Goal: Task Accomplishment & Management: Use online tool/utility

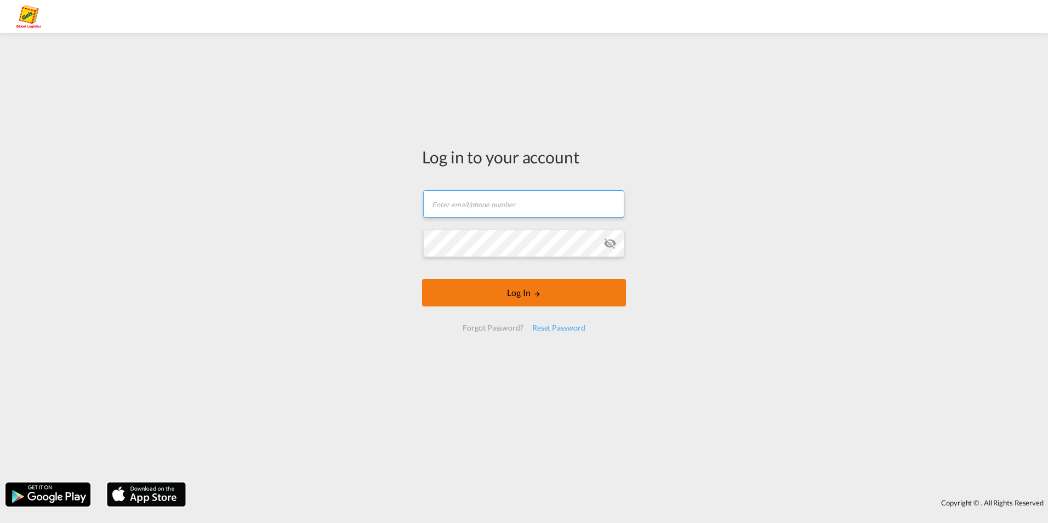
type input "[EMAIL_ADDRESS][PERSON_NAME][DOMAIN_NAME]"
click at [554, 291] on button "Log In" at bounding box center [524, 292] width 204 height 27
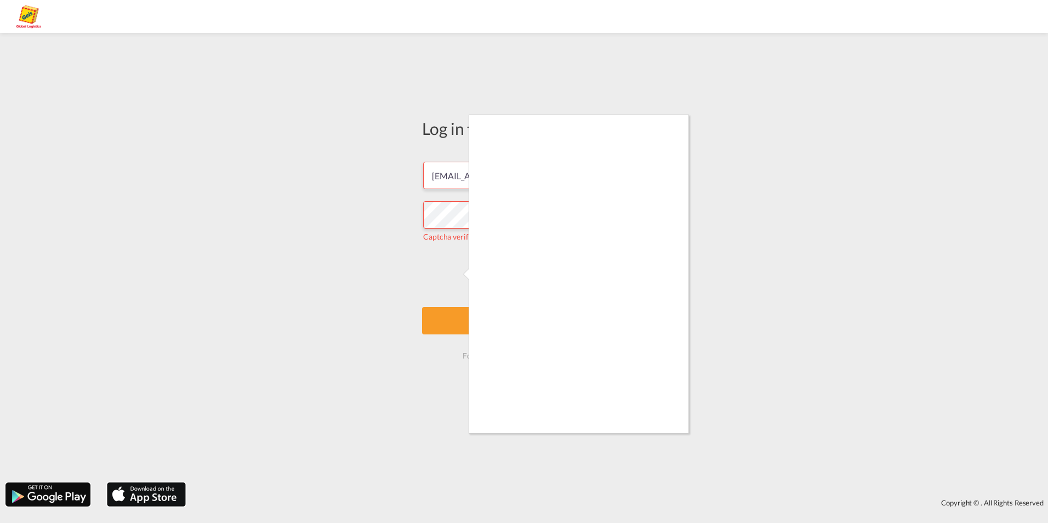
click at [460, 275] on div at bounding box center [524, 261] width 1048 height 523
click at [458, 272] on div at bounding box center [524, 261] width 1048 height 523
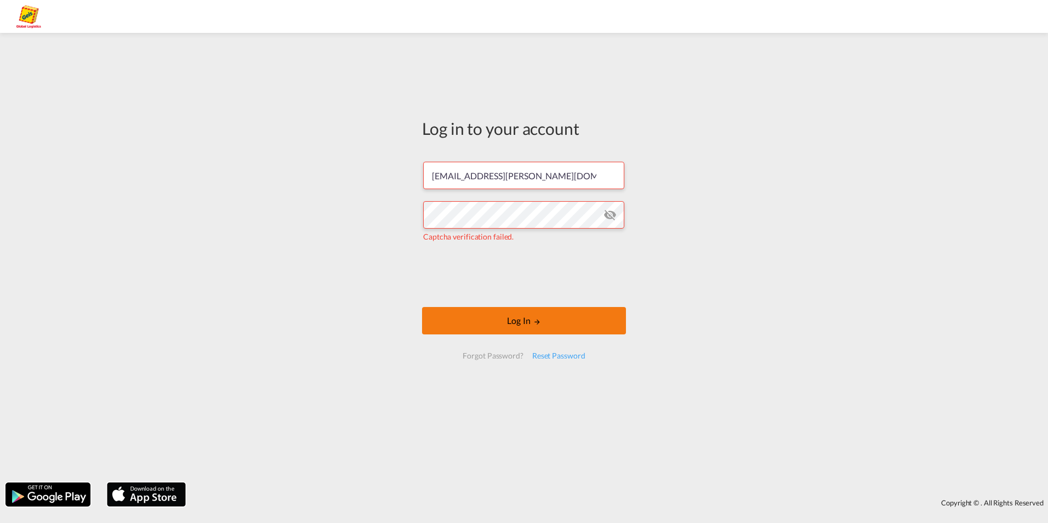
click at [572, 331] on button "Log In" at bounding box center [524, 320] width 204 height 27
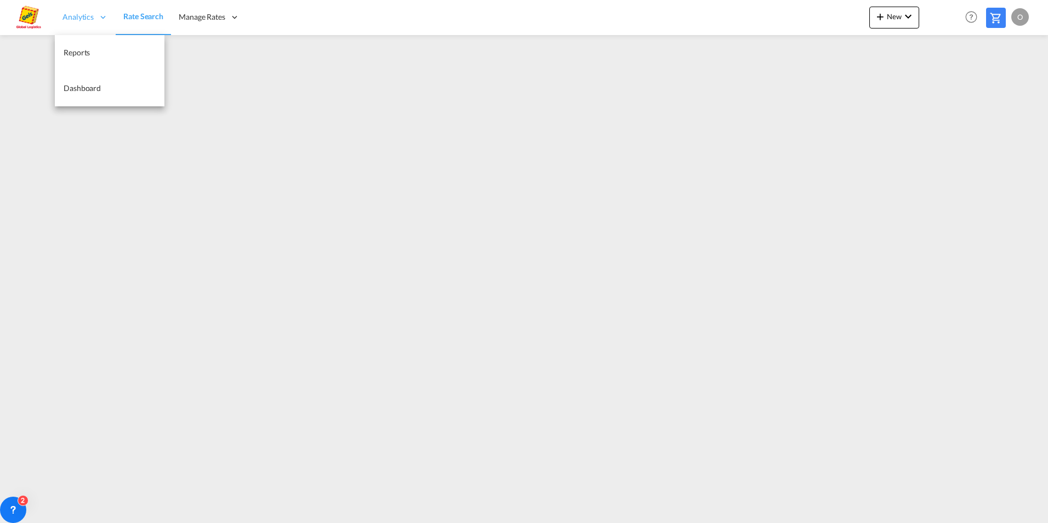
click at [82, 28] on div "Analytics" at bounding box center [85, 17] width 61 height 36
click at [84, 18] on span "Analytics" at bounding box center [77, 17] width 31 height 11
click at [75, 55] on span "Reports" at bounding box center [77, 52] width 26 height 9
click at [161, 22] on link "Rate Search" at bounding box center [143, 17] width 55 height 36
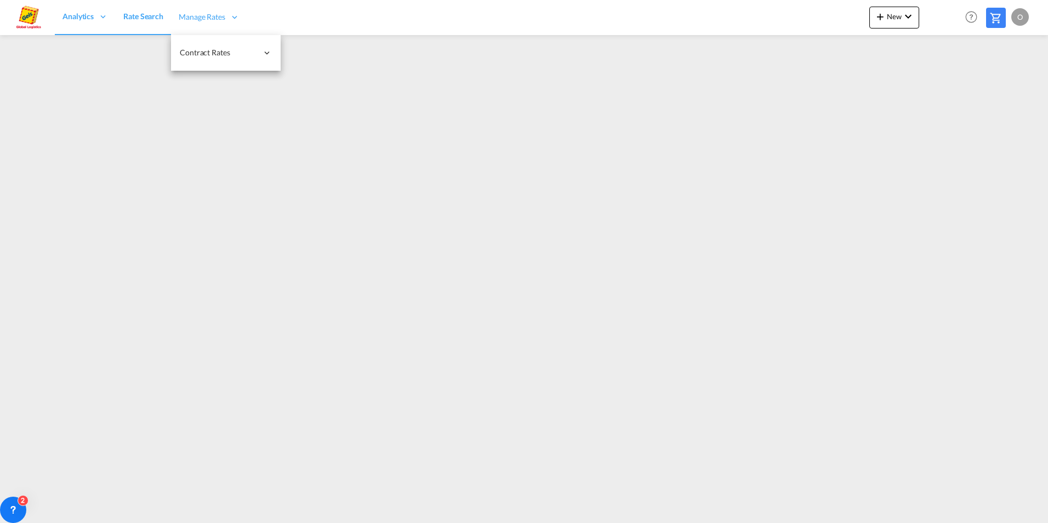
click at [182, 18] on span "Manage Rates" at bounding box center [202, 17] width 47 height 11
type input "[EMAIL_ADDRESS][PERSON_NAME][DOMAIN_NAME]"
